Goal: Task Accomplishment & Management: Manage account settings

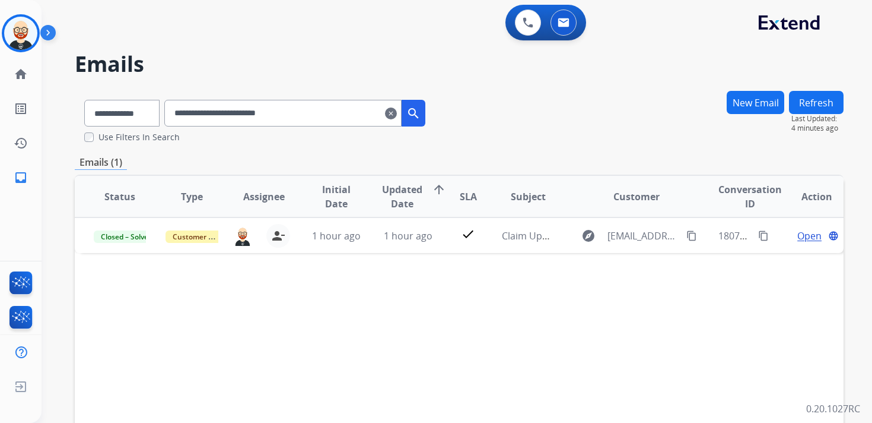
click at [397, 115] on mat-icon "clear" at bounding box center [391, 113] width 12 height 14
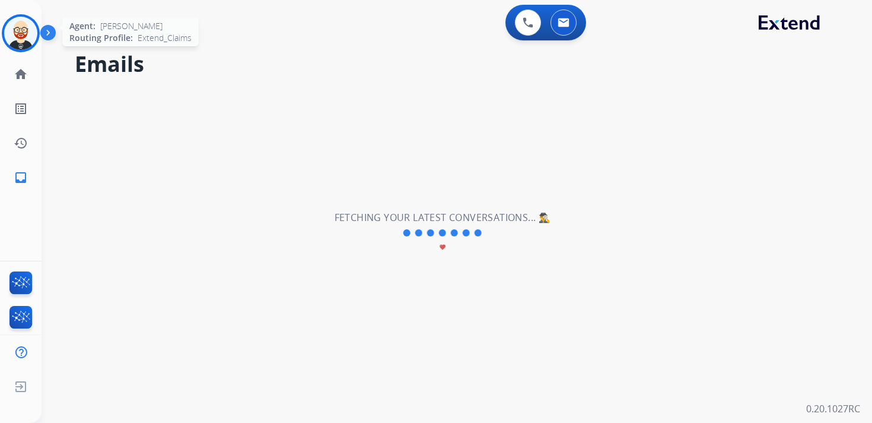
select select "**********"
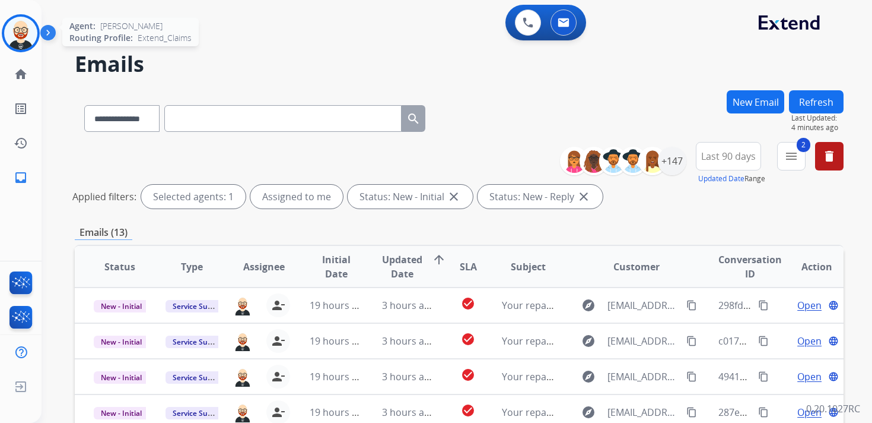
click at [27, 34] on img at bounding box center [20, 33] width 33 height 33
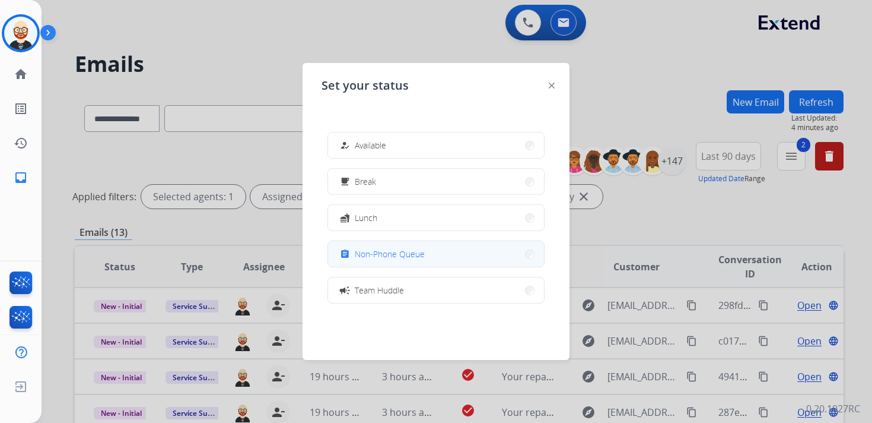
click at [376, 250] on span "Non-Phone Queue" at bounding box center [390, 253] width 70 height 12
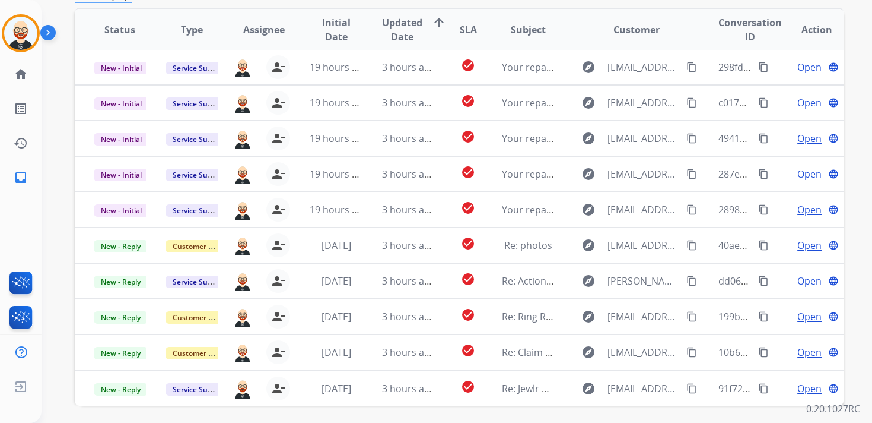
scroll to position [234, 0]
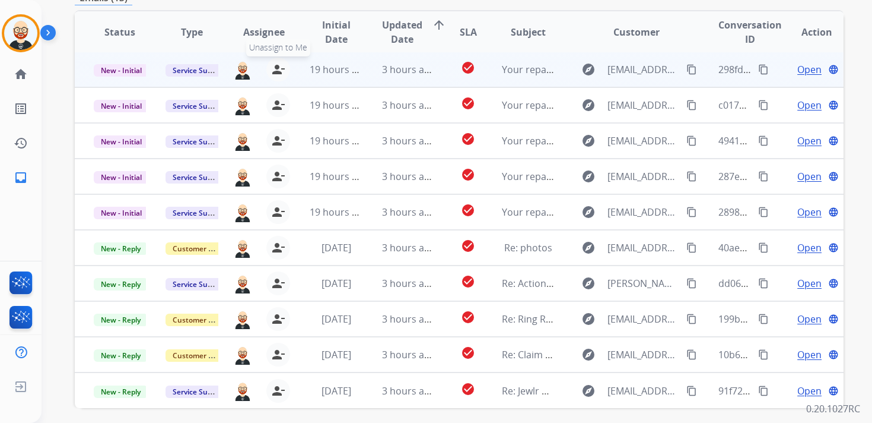
click at [272, 71] on mat-icon "person_remove" at bounding box center [278, 69] width 14 height 14
click at [274, 71] on mat-icon "person_add" at bounding box center [281, 69] width 14 height 14
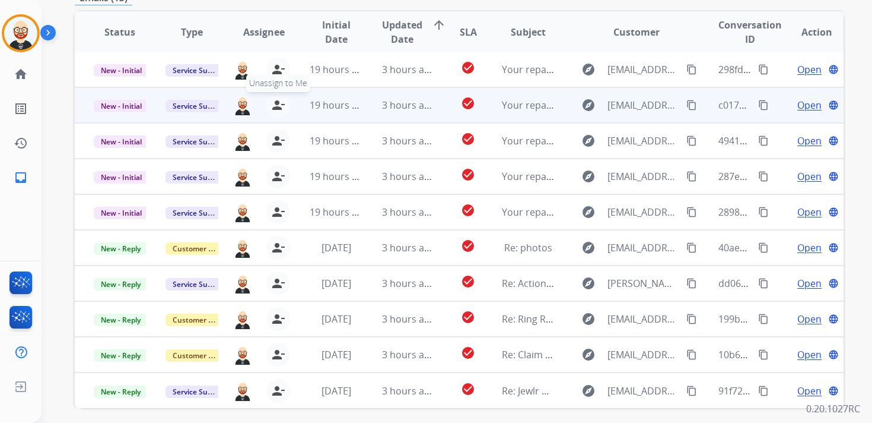
click at [272, 104] on mat-icon "person_remove" at bounding box center [278, 105] width 14 height 14
click at [274, 104] on mat-icon "person_add" at bounding box center [281, 105] width 14 height 14
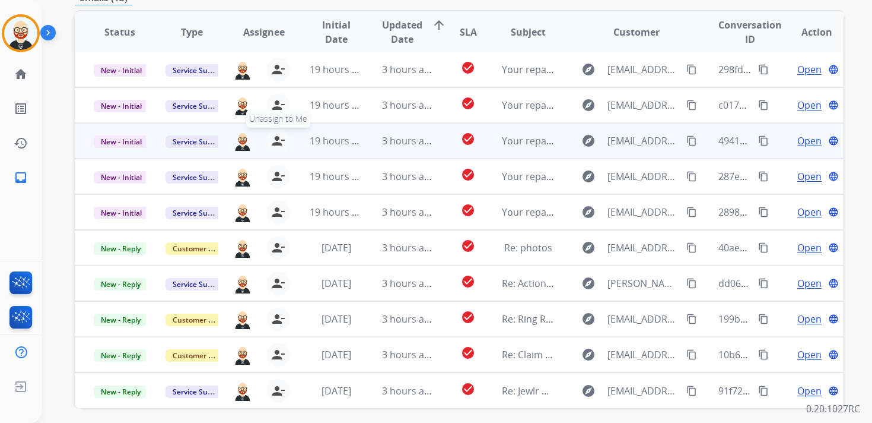
click at [277, 137] on mat-icon "person_remove" at bounding box center [278, 141] width 14 height 14
click at [277, 137] on mat-icon "person_add" at bounding box center [281, 141] width 14 height 14
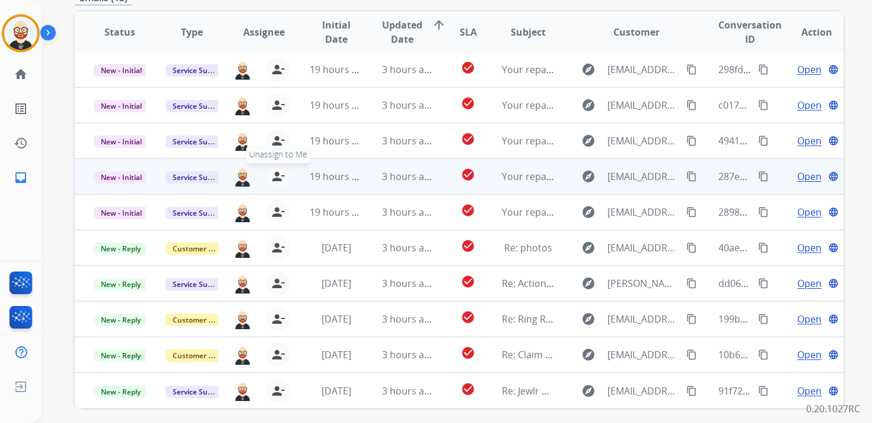
click at [273, 170] on mat-icon "person_remove" at bounding box center [278, 176] width 14 height 14
click at [274, 170] on mat-icon "person_add" at bounding box center [281, 176] width 14 height 14
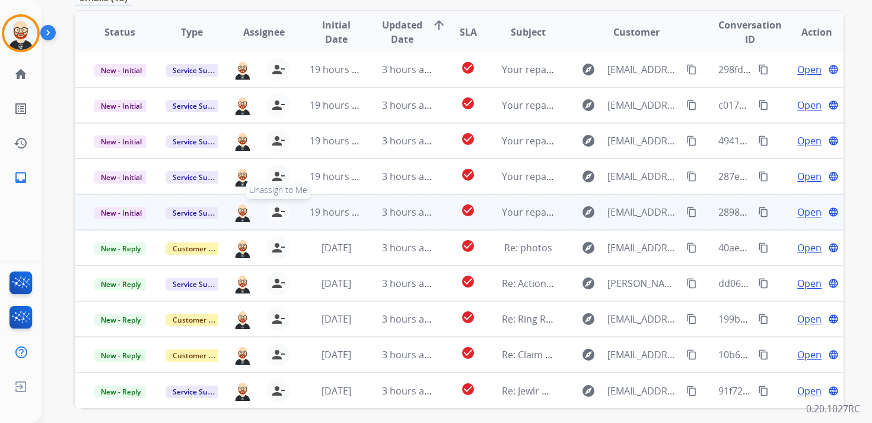
click at [275, 208] on mat-icon "person_remove" at bounding box center [278, 212] width 14 height 14
click at [275, 208] on mat-icon "person_add" at bounding box center [281, 212] width 14 height 14
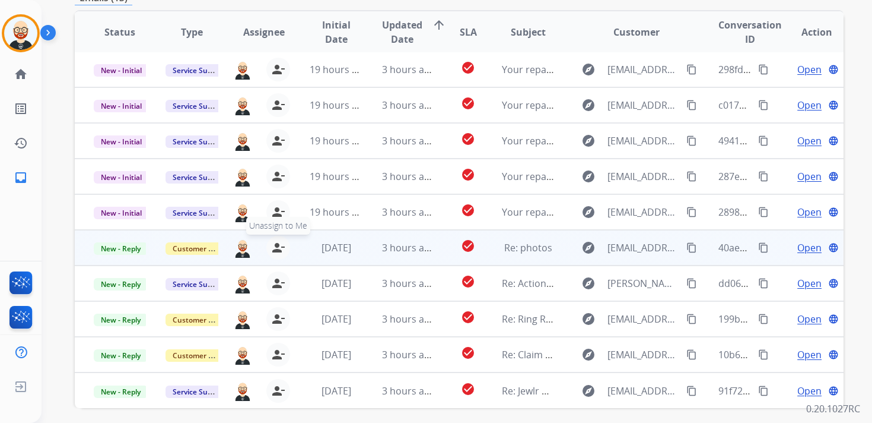
click at [277, 251] on mat-icon "person_remove" at bounding box center [278, 247] width 14 height 14
click at [277, 251] on mat-icon "person_add" at bounding box center [281, 247] width 14 height 14
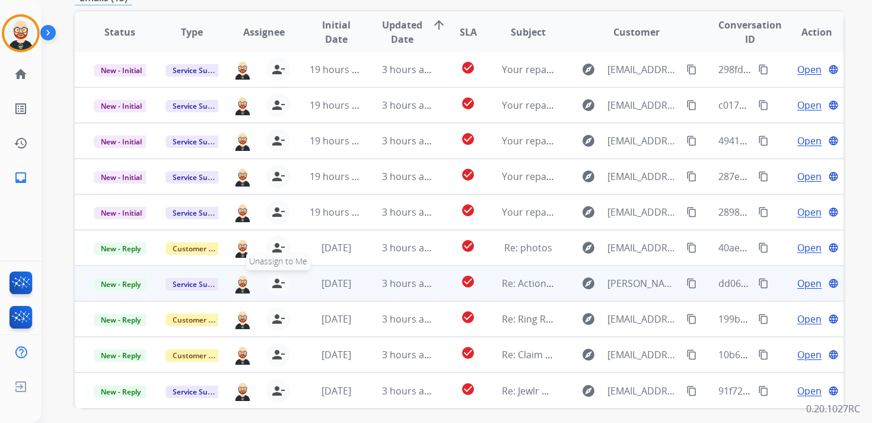
click at [275, 284] on mat-icon "person_remove" at bounding box center [278, 283] width 14 height 14
click at [275, 284] on mat-icon "person_add" at bounding box center [281, 283] width 14 height 14
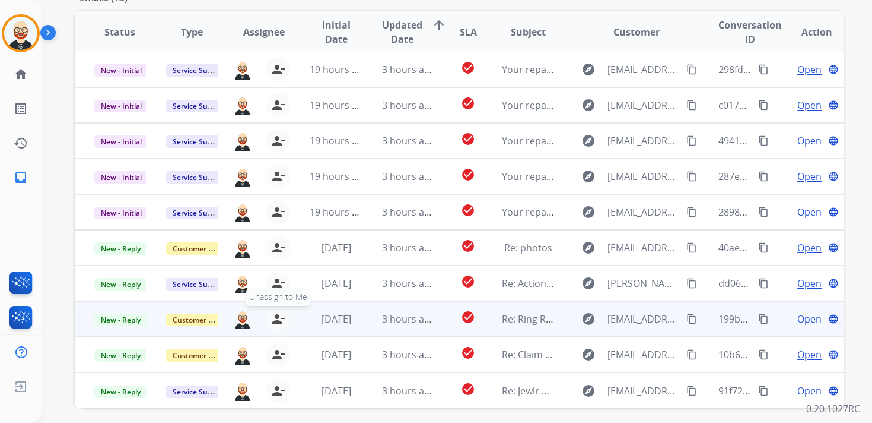
click at [275, 320] on mat-icon "person_remove" at bounding box center [278, 319] width 14 height 14
click at [275, 320] on mat-icon "person_add" at bounding box center [281, 319] width 14 height 14
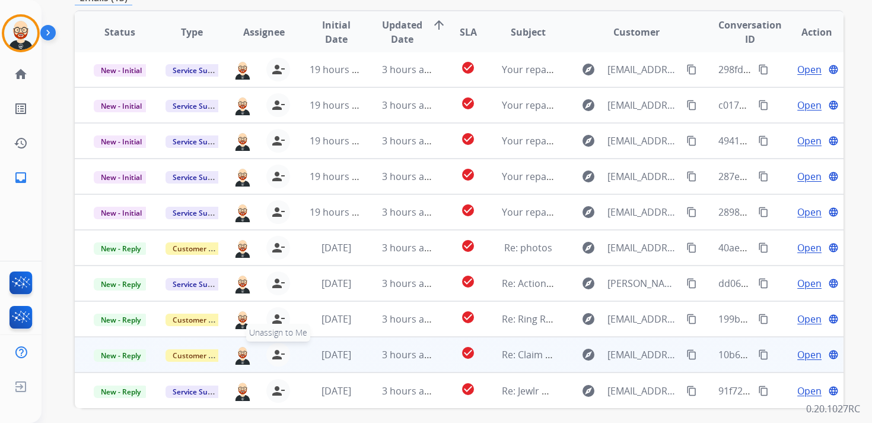
click at [276, 353] on mat-icon "person_remove" at bounding box center [278, 354] width 14 height 14
click at [276, 353] on mat-icon "person_add" at bounding box center [281, 354] width 14 height 14
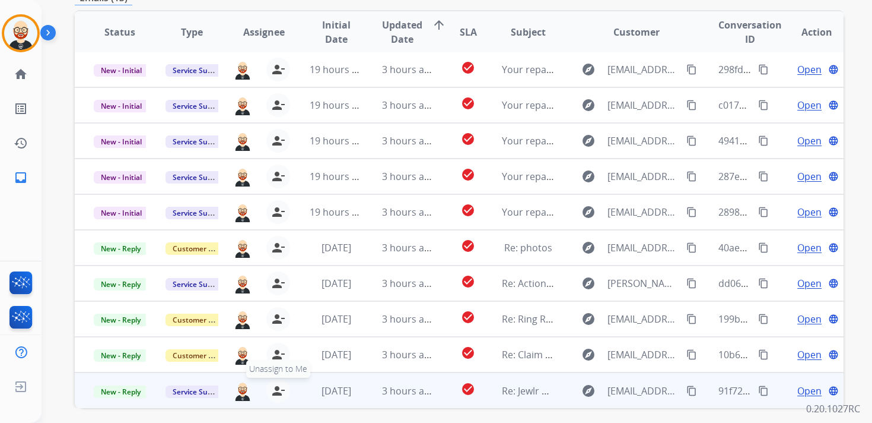
click at [275, 391] on mat-icon "person_remove" at bounding box center [278, 390] width 14 height 14
click at [275, 391] on mat-icon "person_add" at bounding box center [281, 390] width 14 height 14
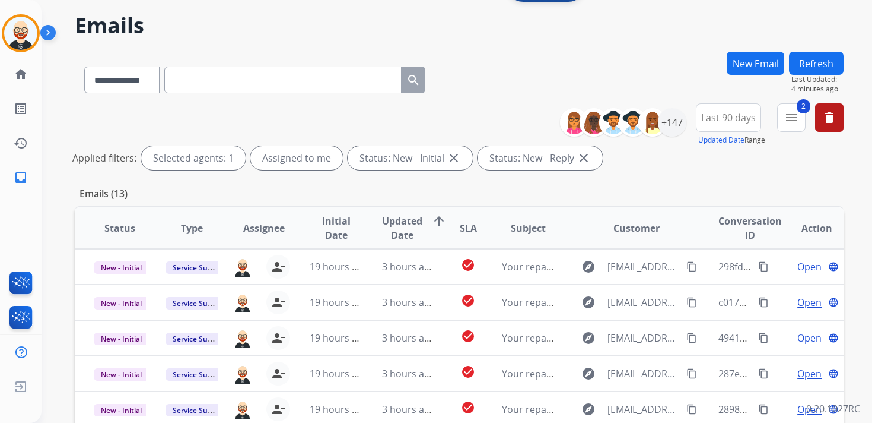
scroll to position [0, 0]
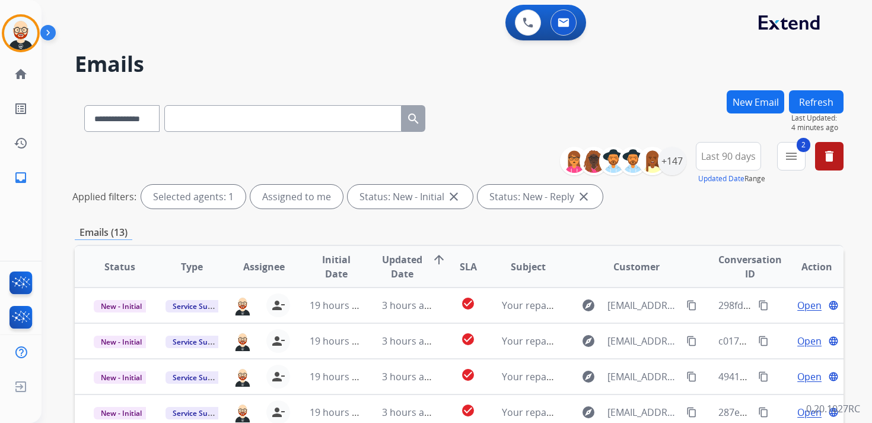
click at [801, 103] on button "Refresh" at bounding box center [816, 101] width 55 height 23
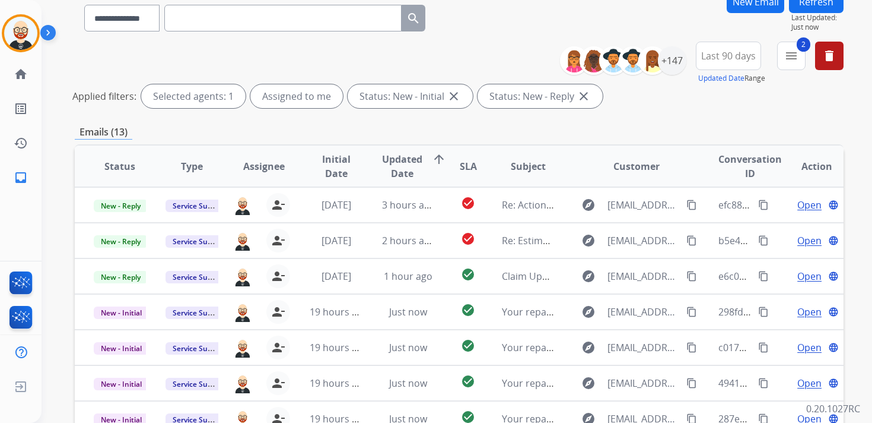
scroll to position [1, 0]
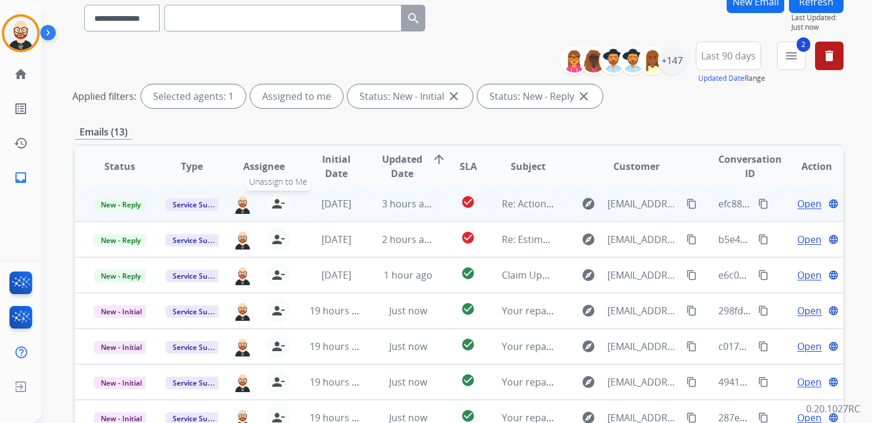
click at [280, 202] on mat-icon "person_remove" at bounding box center [278, 203] width 14 height 14
click at [280, 202] on mat-icon "person_add" at bounding box center [281, 203] width 14 height 14
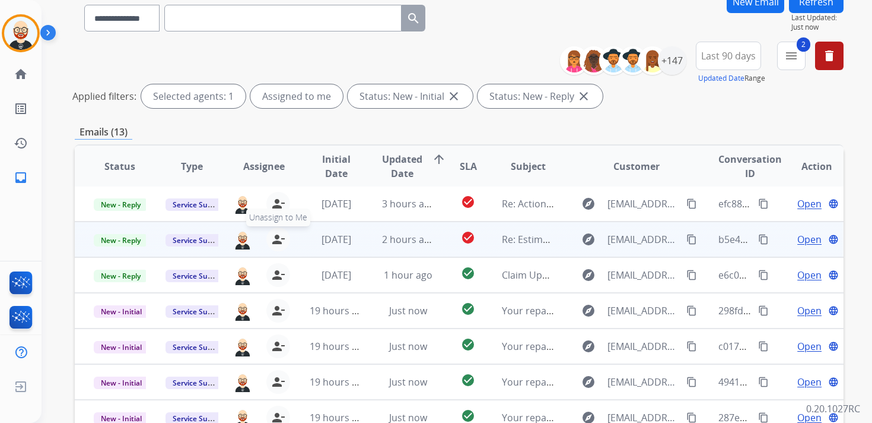
click at [278, 239] on mat-icon "person_remove" at bounding box center [278, 239] width 14 height 14
click at [278, 239] on mat-icon "person_add" at bounding box center [281, 239] width 14 height 14
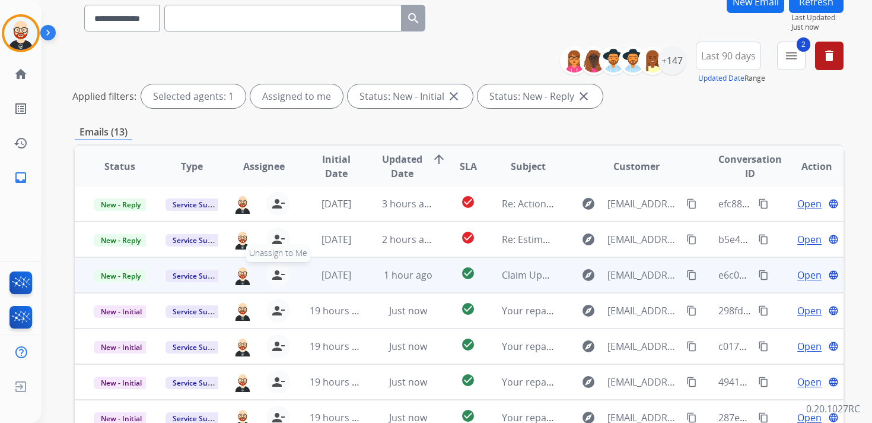
click at [278, 271] on mat-icon "person_remove" at bounding box center [278, 275] width 14 height 14
click at [278, 271] on mat-icon "person_add" at bounding box center [281, 275] width 14 height 14
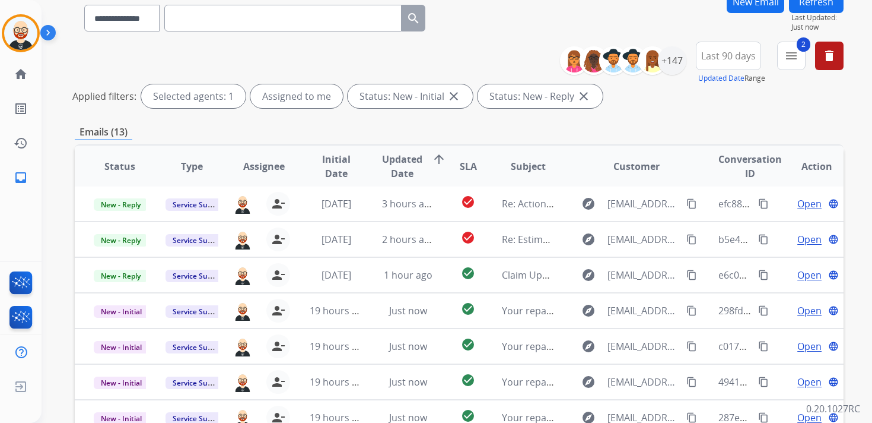
scroll to position [0, 0]
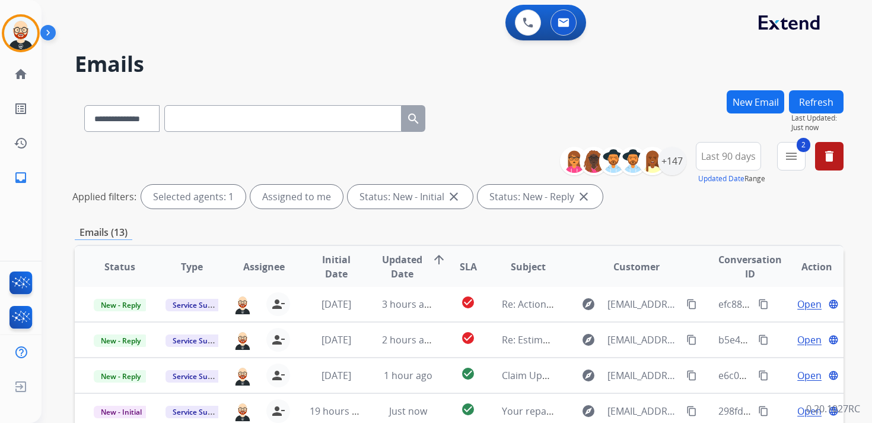
click at [830, 100] on button "Refresh" at bounding box center [816, 101] width 55 height 23
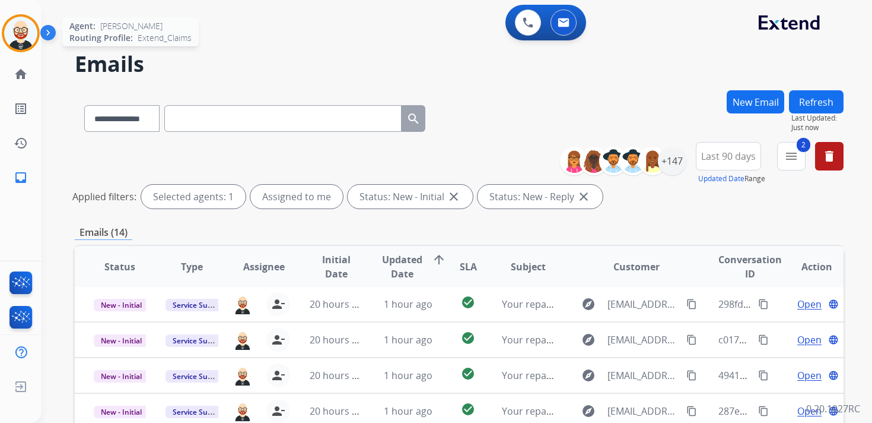
click at [19, 34] on img at bounding box center [20, 33] width 33 height 33
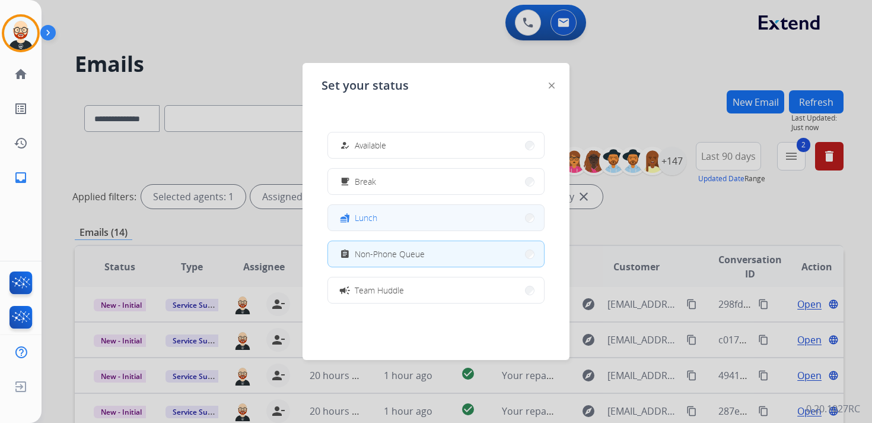
click at [345, 215] on mat-icon "fastfood" at bounding box center [345, 217] width 10 height 10
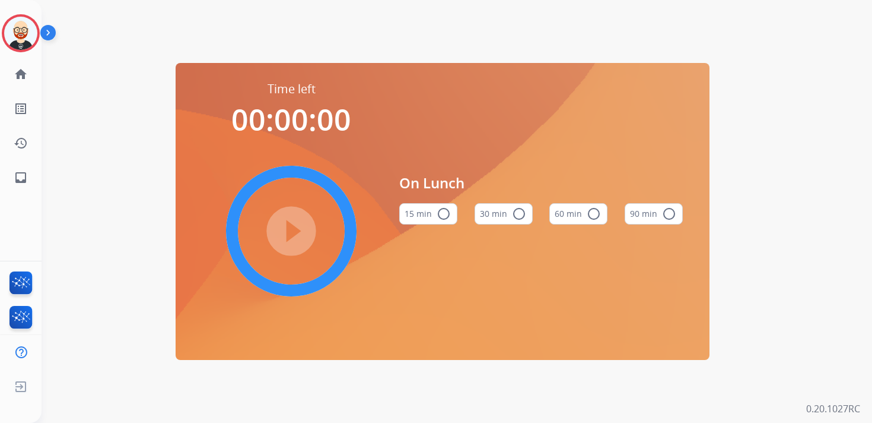
click at [590, 217] on mat-icon "radio_button_unchecked" at bounding box center [594, 214] width 14 height 14
click at [299, 224] on mat-icon "play_circle_filled" at bounding box center [291, 231] width 14 height 14
